Goal: Transaction & Acquisition: Obtain resource

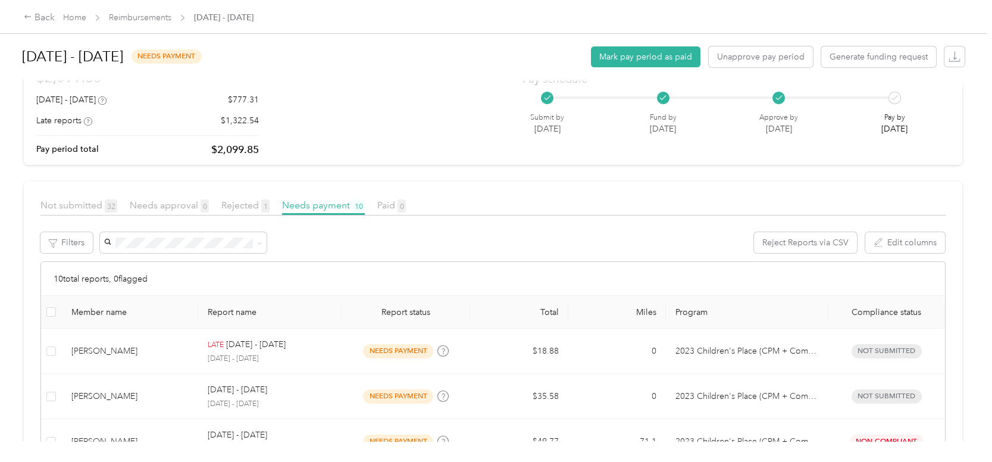
scroll to position [110, 0]
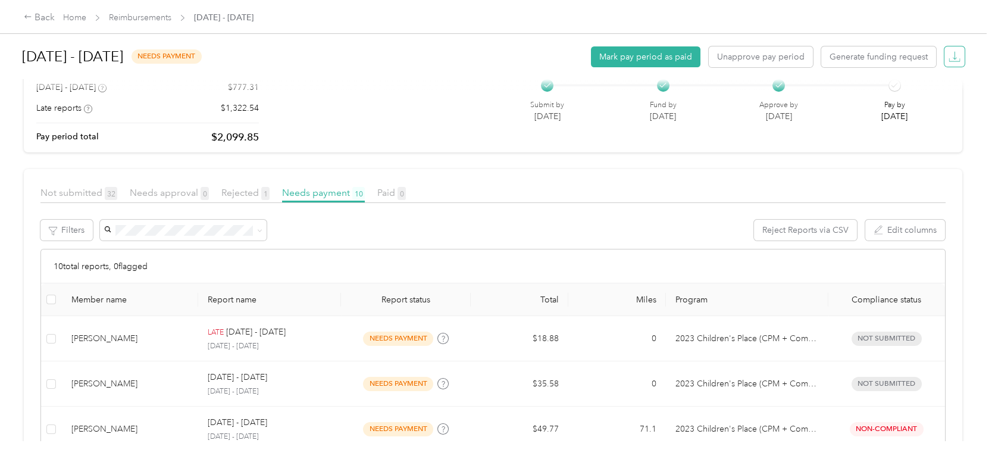
click at [954, 57] on icon "button" at bounding box center [955, 57] width 12 height 12
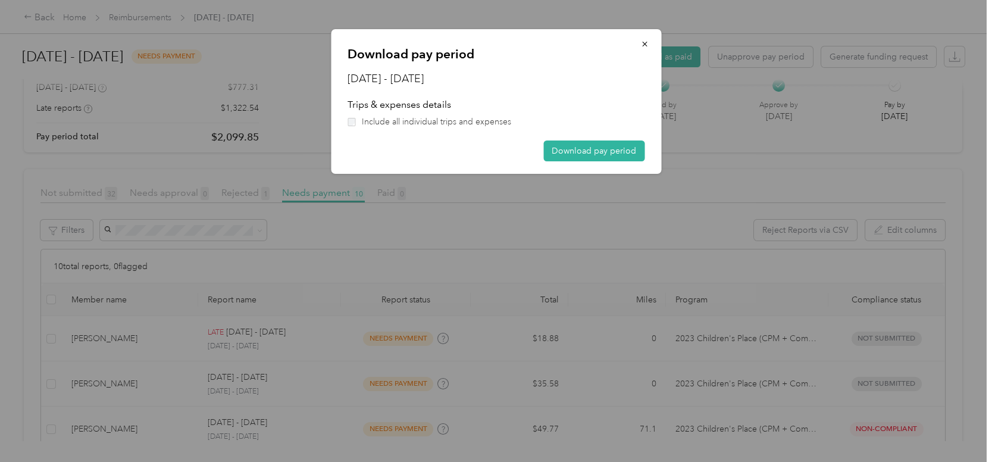
click at [507, 124] on span "Include all individual trips and expenses" at bounding box center [436, 121] width 149 height 12
click at [583, 149] on button "Download pay period" at bounding box center [593, 150] width 101 height 21
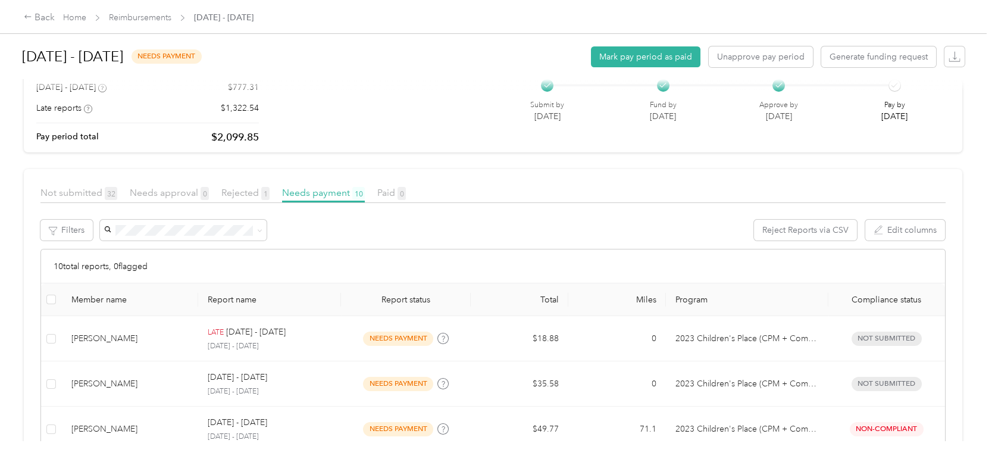
click at [349, 87] on div at bounding box center [496, 85] width 944 height 12
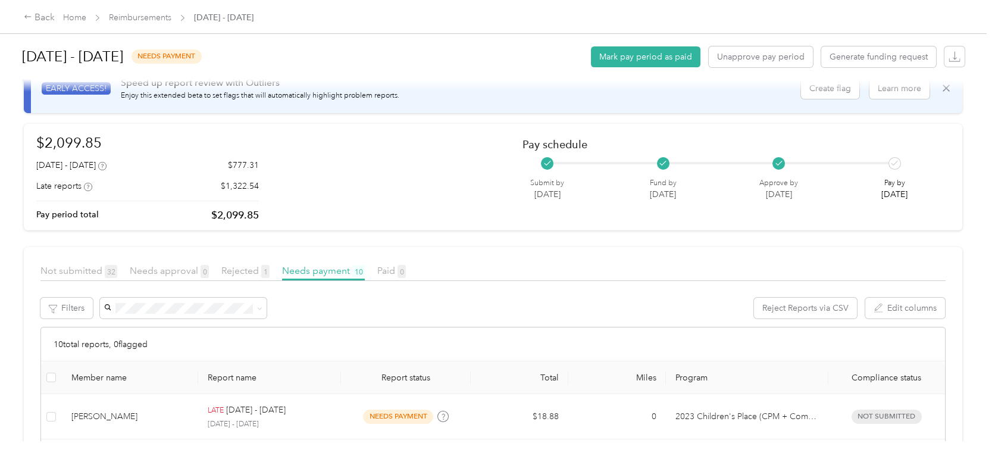
scroll to position [0, 0]
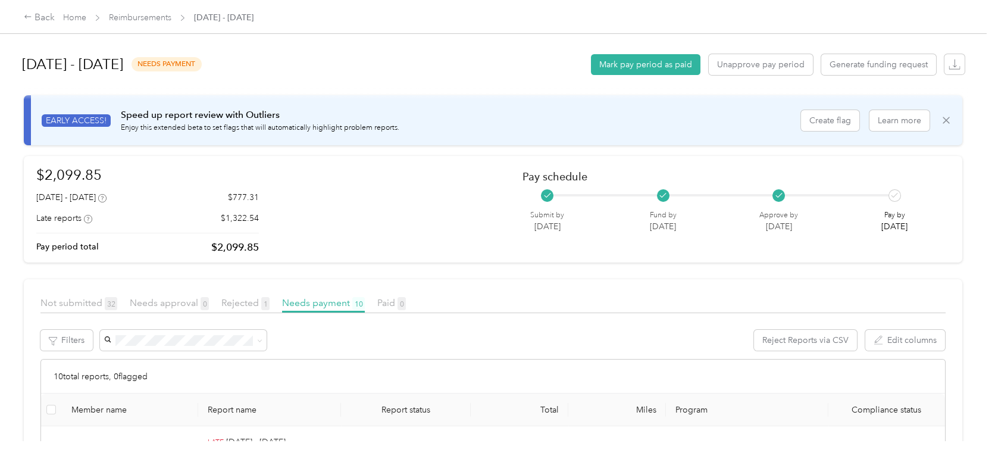
click at [943, 121] on icon at bounding box center [946, 120] width 12 height 12
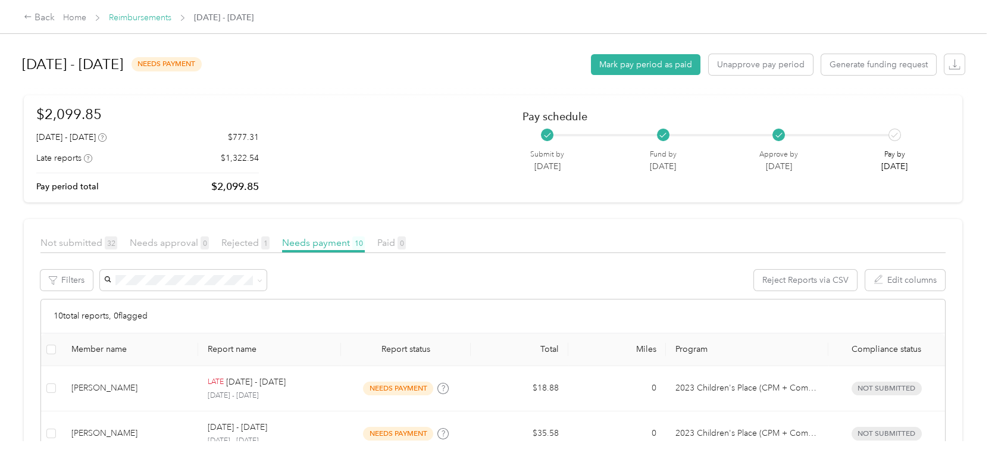
click at [159, 21] on link "Reimbursements" at bounding box center [140, 17] width 62 height 10
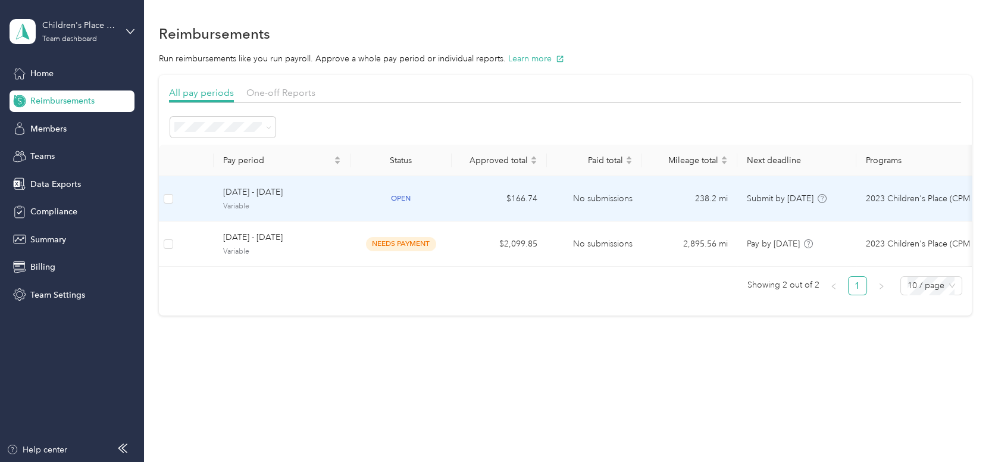
click at [315, 198] on span "[DATE] - [DATE]" at bounding box center [282, 192] width 118 height 13
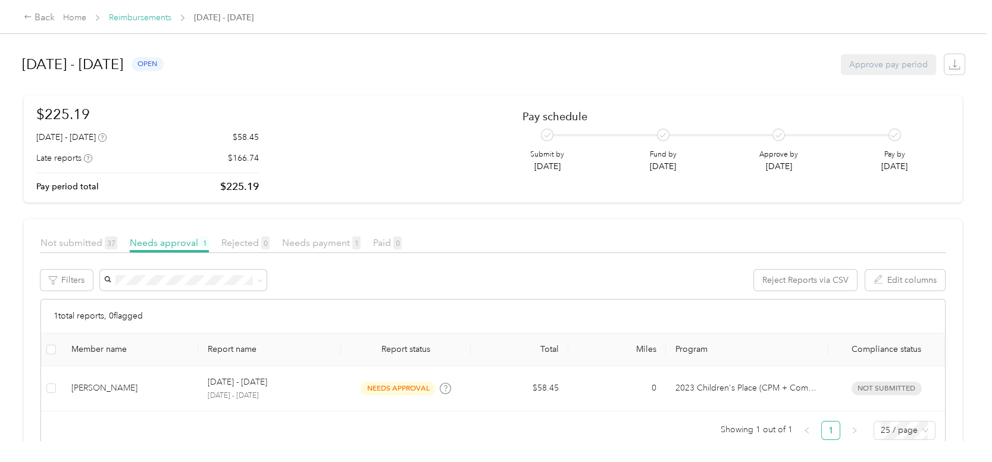
click at [149, 18] on link "Reimbursements" at bounding box center [140, 17] width 62 height 10
